Goal: Transaction & Acquisition: Purchase product/service

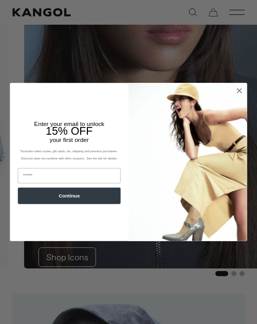
click at [236, 94] on circle "Close dialog" at bounding box center [240, 90] width 10 height 10
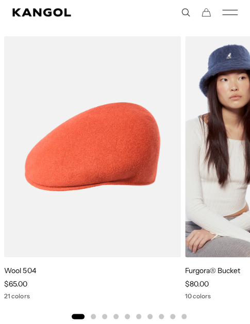
scroll to position [2420, 0]
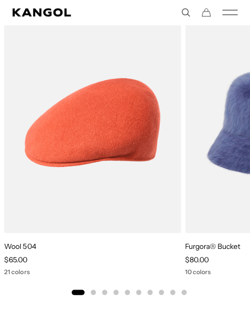
click at [93, 291] on button "Go to slide 2" at bounding box center [93, 292] width 5 height 5
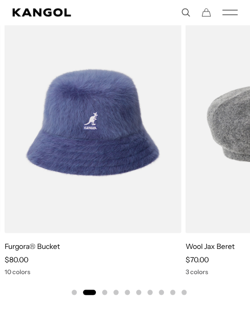
scroll to position [0, 212]
click at [115, 290] on button "Go to slide 4" at bounding box center [115, 292] width 5 height 5
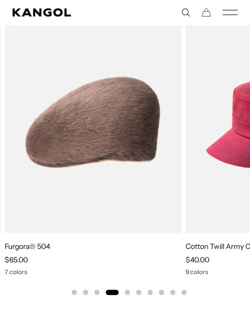
scroll to position [0, 0]
click at [130, 292] on div "Previous Next Sale Price $40.00 Sale Price" at bounding box center [129, 154] width 258 height 284
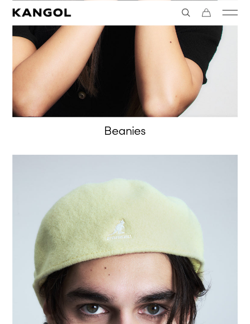
scroll to position [1596, 0]
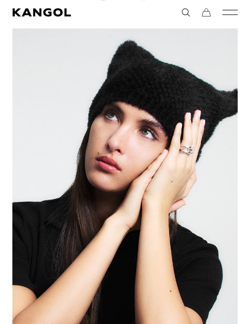
click at [145, 210] on link "Beanies" at bounding box center [124, 197] width 225 height 338
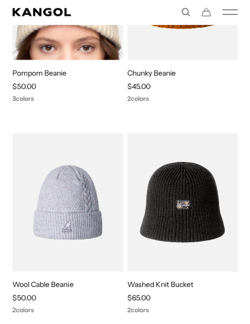
scroll to position [1957, 0]
